Goal: Information Seeking & Learning: Learn about a topic

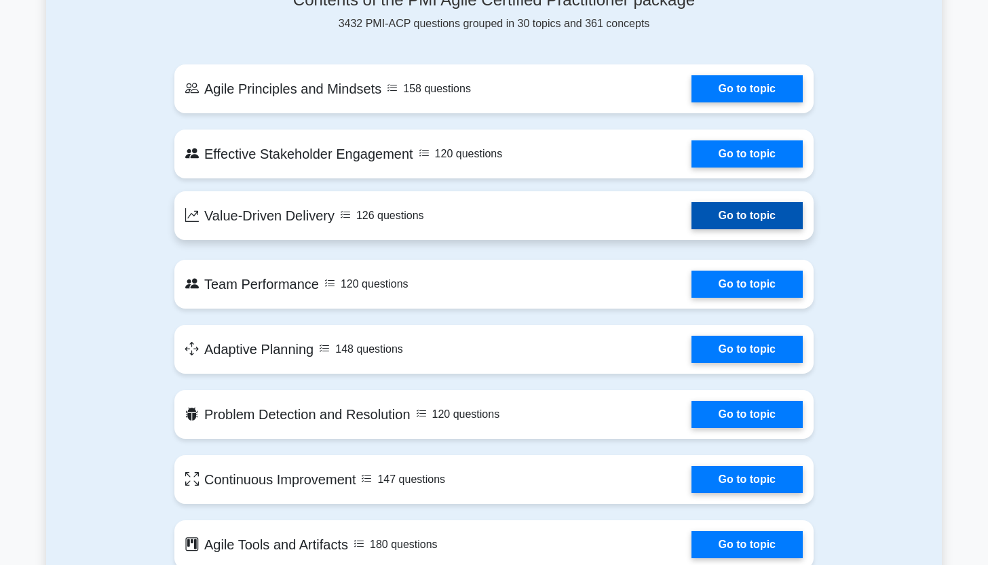
scroll to position [662, 0]
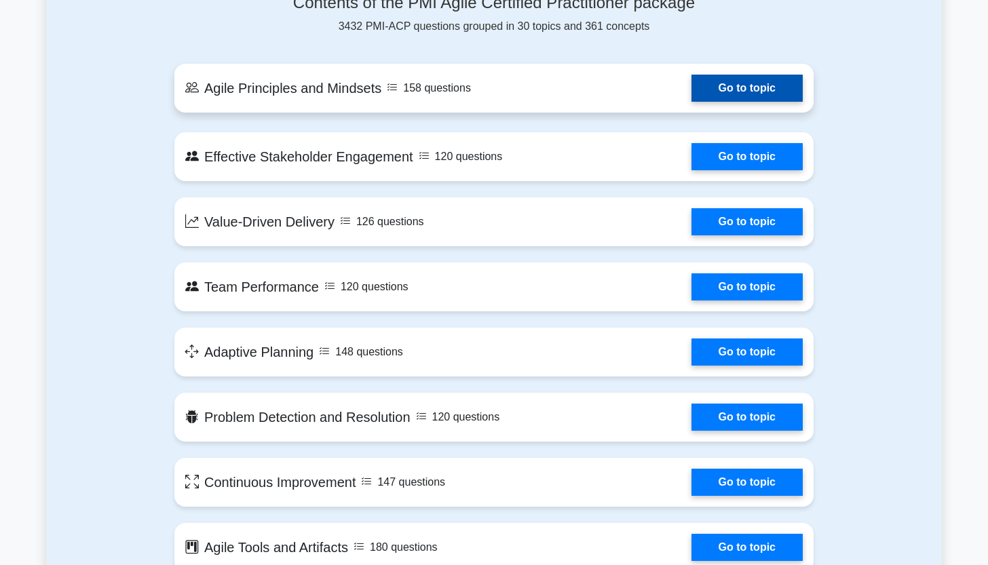
click at [732, 95] on link "Go to topic" at bounding box center [747, 88] width 111 height 27
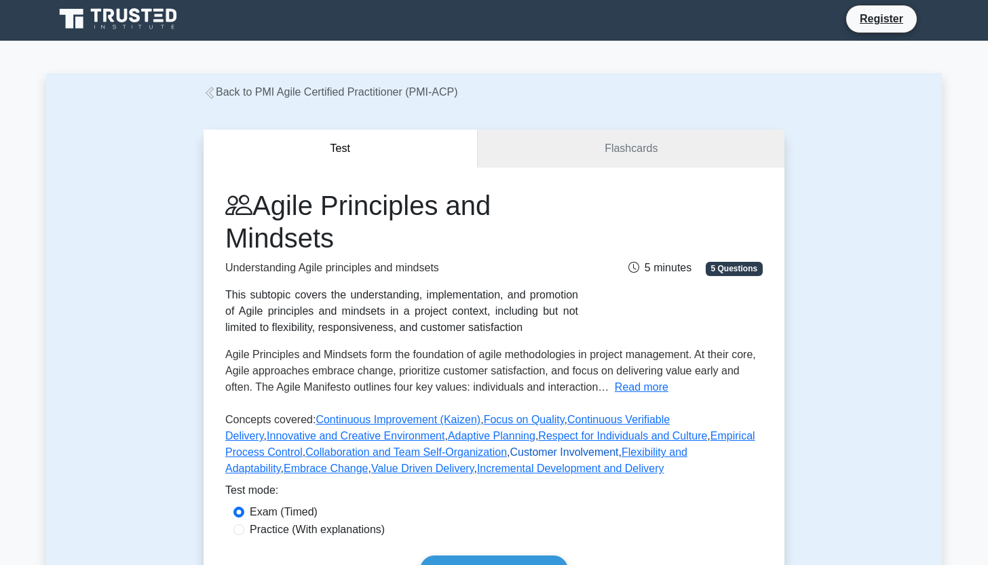
scroll to position [158, 0]
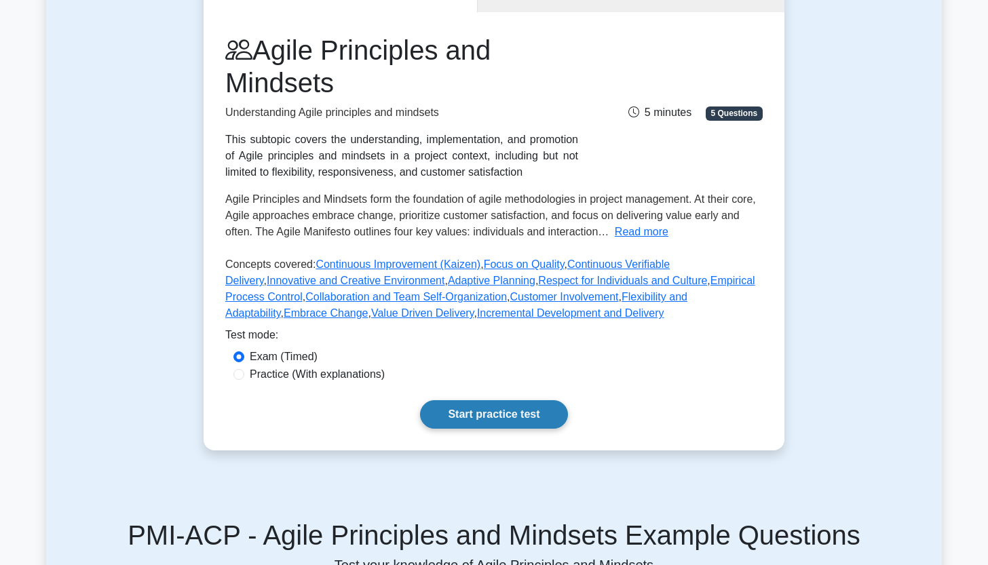
click at [464, 413] on link "Start practice test" at bounding box center [493, 414] width 147 height 29
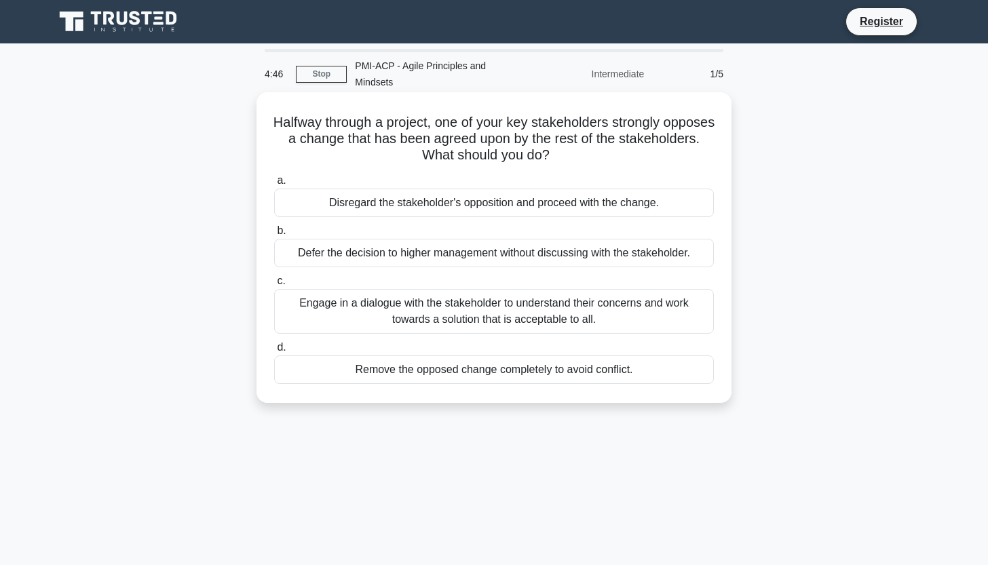
click at [564, 291] on div "Engage in a dialogue with the stakeholder to understand their concerns and work…" at bounding box center [494, 311] width 440 height 45
click at [274, 286] on input "c. Engage in a dialogue with the stakeholder to understand their concerns and w…" at bounding box center [274, 281] width 0 height 9
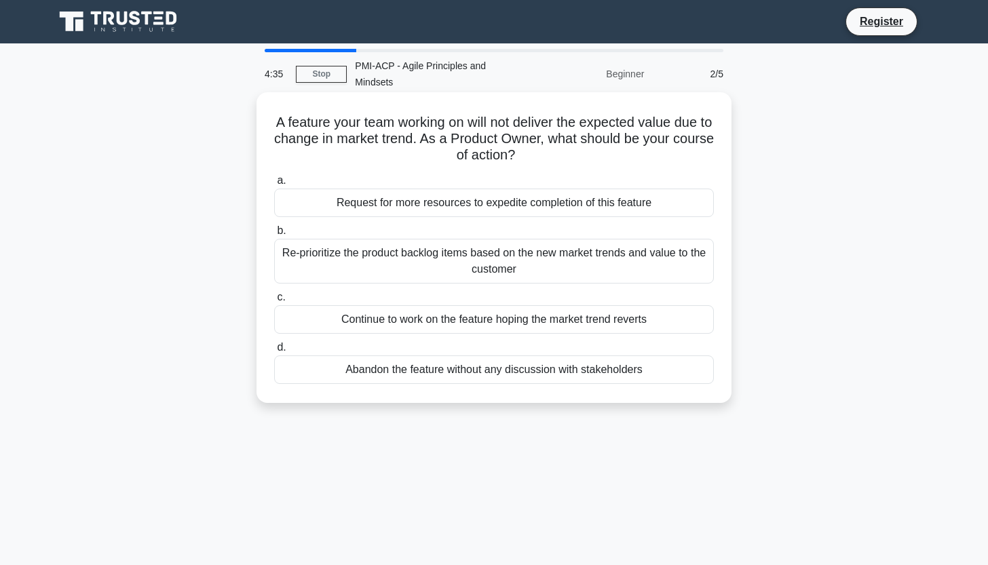
click at [561, 253] on div "Re-prioritize the product backlog items based on the new market trends and valu…" at bounding box center [494, 261] width 440 height 45
click at [274, 236] on input "b. Re-prioritize the product backlog items based on the new market trends and v…" at bounding box center [274, 231] width 0 height 9
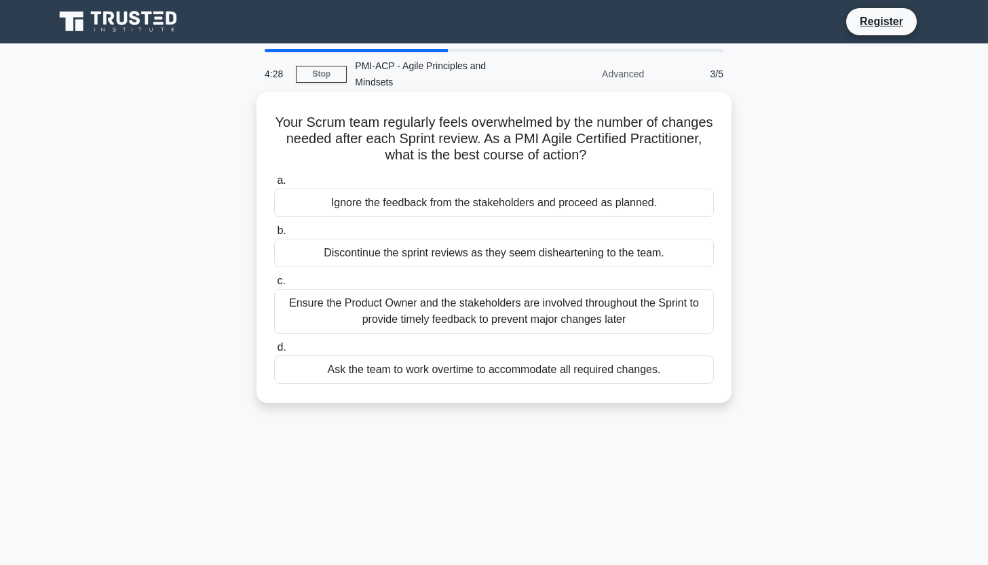
click at [527, 300] on div "Ensure the Product Owner and the stakeholders are involved throughout the Sprin…" at bounding box center [494, 311] width 440 height 45
click at [274, 286] on input "c. Ensure the Product Owner and the stakeholders are involved throughout the Sp…" at bounding box center [274, 281] width 0 height 9
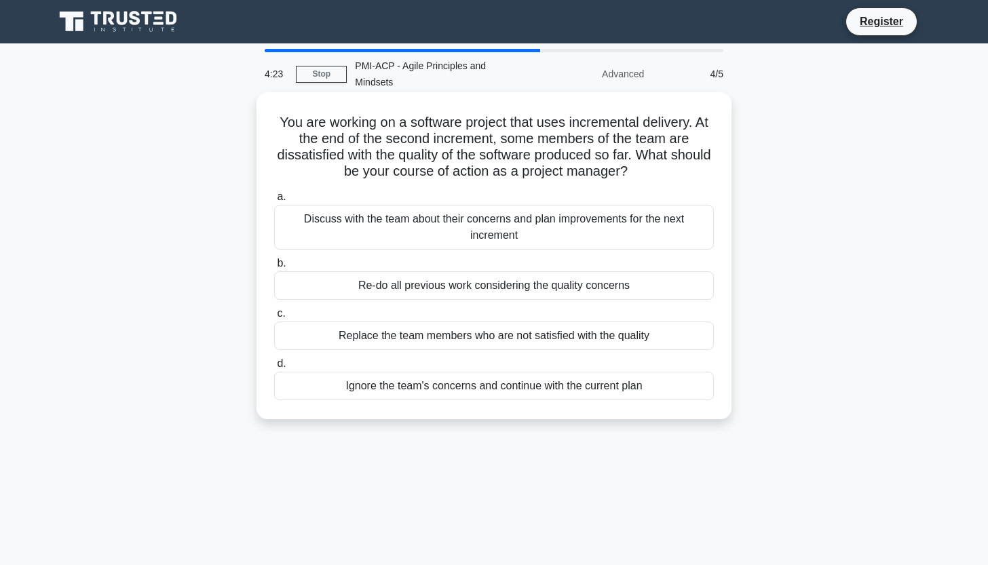
click at [528, 207] on div "Discuss with the team about their concerns and plan improvements for the next i…" at bounding box center [494, 227] width 440 height 45
click at [274, 202] on input "a. Discuss with the team about their concerns and plan improvements for the nex…" at bounding box center [274, 197] width 0 height 9
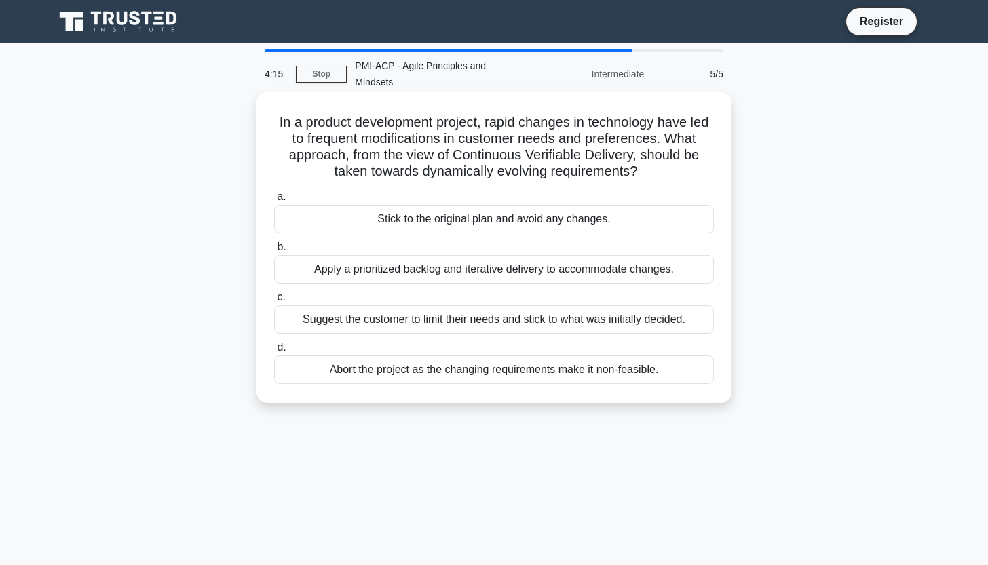
click at [399, 307] on div "Suggest the customer to limit their needs and stick to what was initially decid…" at bounding box center [494, 319] width 440 height 29
click at [274, 302] on input "c. Suggest the customer to limit their needs and stick to what was initially de…" at bounding box center [274, 297] width 0 height 9
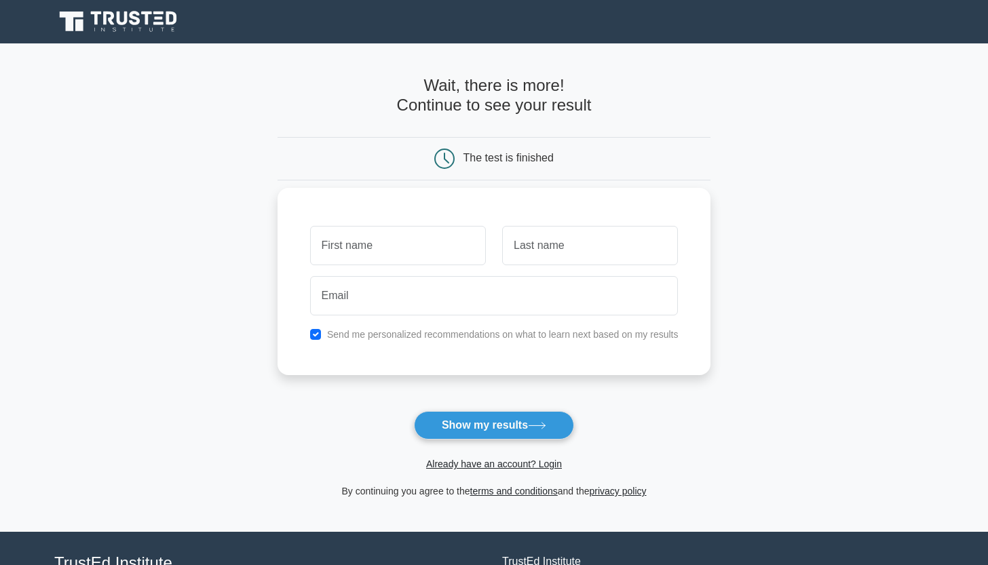
click at [322, 332] on div "Send me personalized recommendations on what to learn next based on my results" at bounding box center [494, 334] width 385 height 16
click at [320, 334] on input "checkbox" at bounding box center [315, 334] width 11 height 11
checkbox input "false"
click at [507, 438] on button "Show my results" at bounding box center [494, 425] width 160 height 29
type input "Peony"
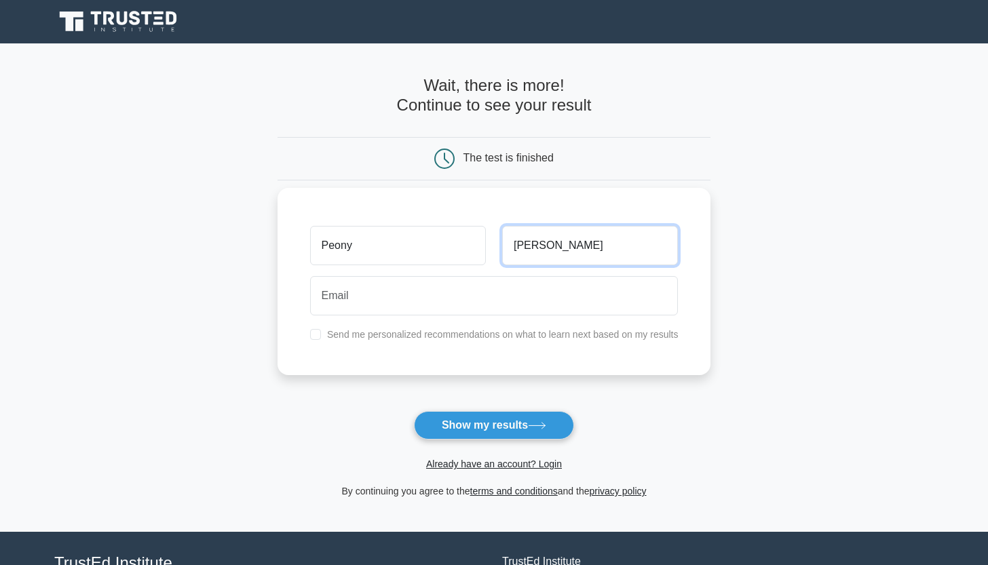
type input "Lin"
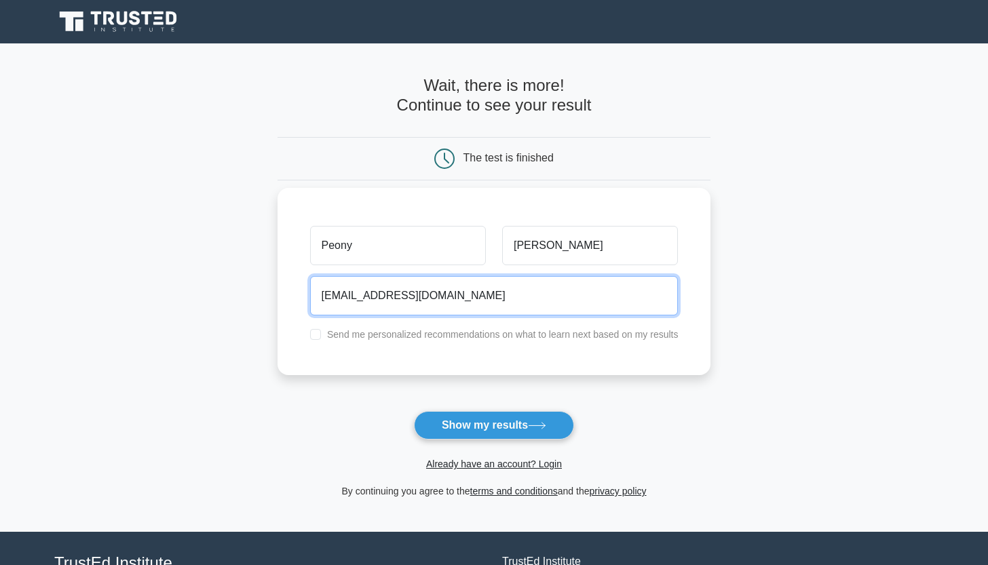
type input "12454545@gmail.com"
click at [493, 425] on button "Show my results" at bounding box center [494, 425] width 160 height 29
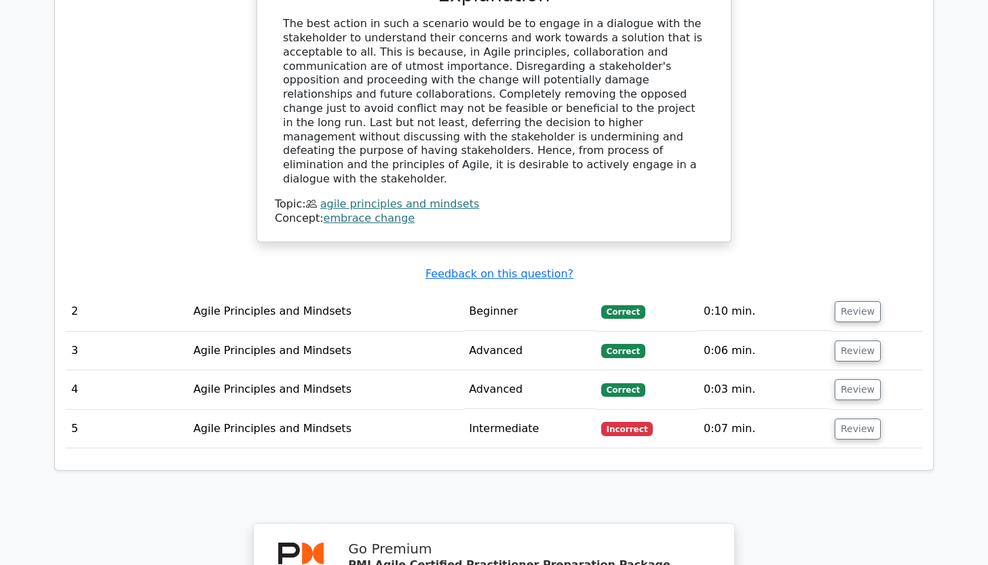
scroll to position [1569, 0]
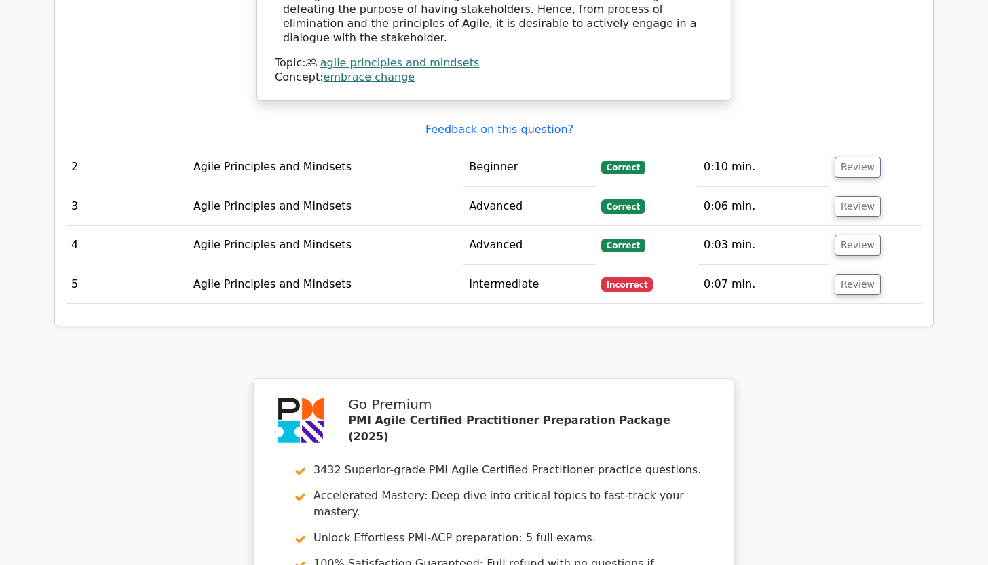
click at [299, 265] on td "Agile Principles and Mindsets" at bounding box center [326, 284] width 276 height 39
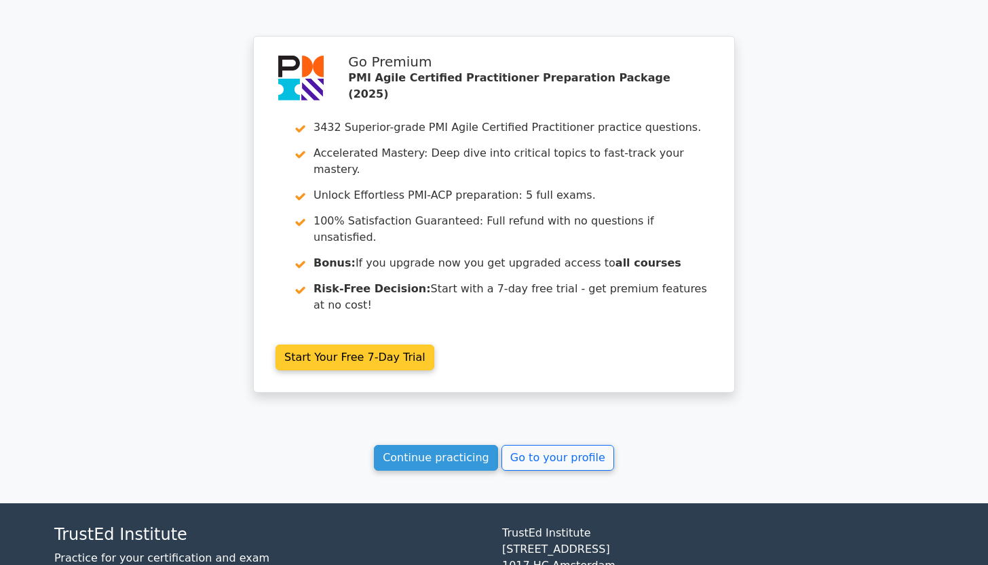
scroll to position [1878, 0]
